Goal: Task Accomplishment & Management: Manage account settings

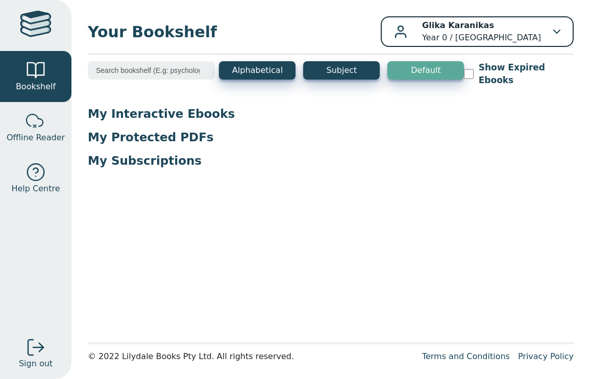
click at [554, 19] on div "Glika Karanikas Year 0 / [GEOGRAPHIC_DATA]" at bounding box center [477, 31] width 166 height 24
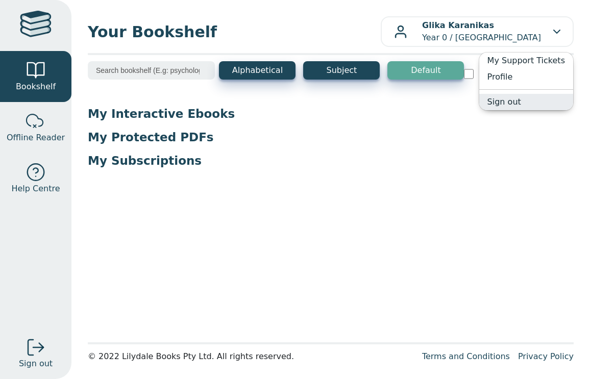
click at [527, 105] on link "Sign out" at bounding box center [526, 102] width 94 height 16
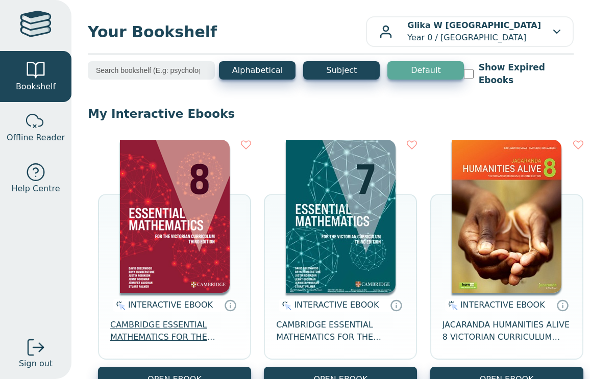
scroll to position [43, 0]
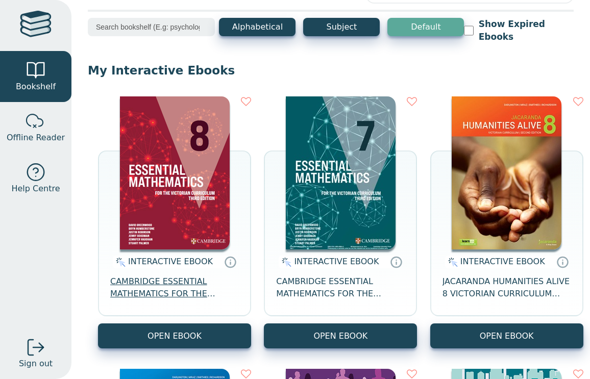
click at [150, 288] on span "CAMBRIDGE ESSENTIAL MATHEMATICS FOR THE VICTORIAN CURRICULUM YEAR 8 EBOOK 3E" at bounding box center [174, 288] width 129 height 24
